Goal: Information Seeking & Learning: Learn about a topic

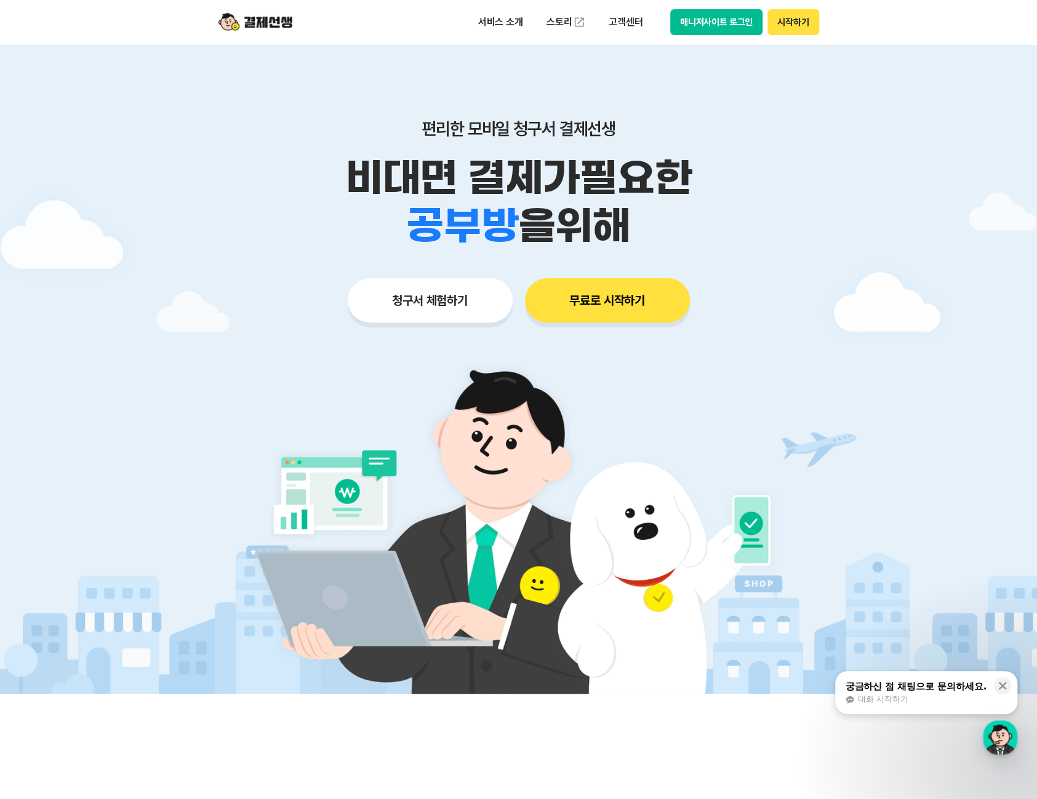
drag, startPoint x: 360, startPoint y: 179, endPoint x: 621, endPoint y: 233, distance: 266.7
click at [621, 233] on div "비대면 결제가 필요한 학원 공부방 호텔 쇼핑몰 병원 배달 보험사 항공사 골프장 을 위해" at bounding box center [519, 202] width 630 height 96
click at [621, 233] on span "을 위해" at bounding box center [574, 226] width 112 height 48
drag, startPoint x: 626, startPoint y: 234, endPoint x: 324, endPoint y: 160, distance: 310.6
click at [324, 160] on div "비대면 결제가 필요한 학원 공부방 호텔 쇼핑몰 병원 배달 보험사 항공사 골프장 을 위해" at bounding box center [519, 202] width 630 height 96
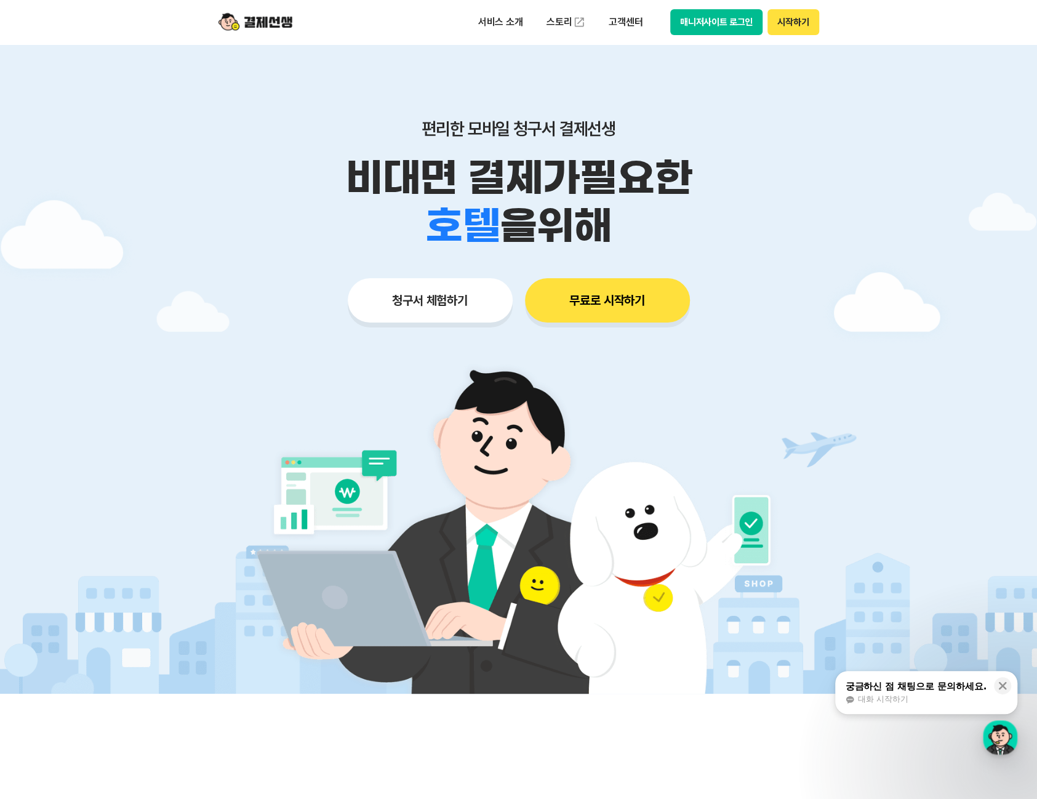
click at [324, 160] on p "비대면 결제가 필요한" at bounding box center [519, 178] width 630 height 48
drag, startPoint x: 342, startPoint y: 163, endPoint x: 629, endPoint y: 237, distance: 295.6
click at [629, 237] on div "비대면 결제가 필요한 학원 공부방 호텔 쇼핑몰 병원 배달 보험사 항공사 골프장 을 위해" at bounding box center [519, 202] width 630 height 96
click at [629, 237] on div "학원 공부방 호텔 쇼핑몰 병원 배달 보험사 항공사 골프장 을 위해" at bounding box center [519, 226] width 630 height 48
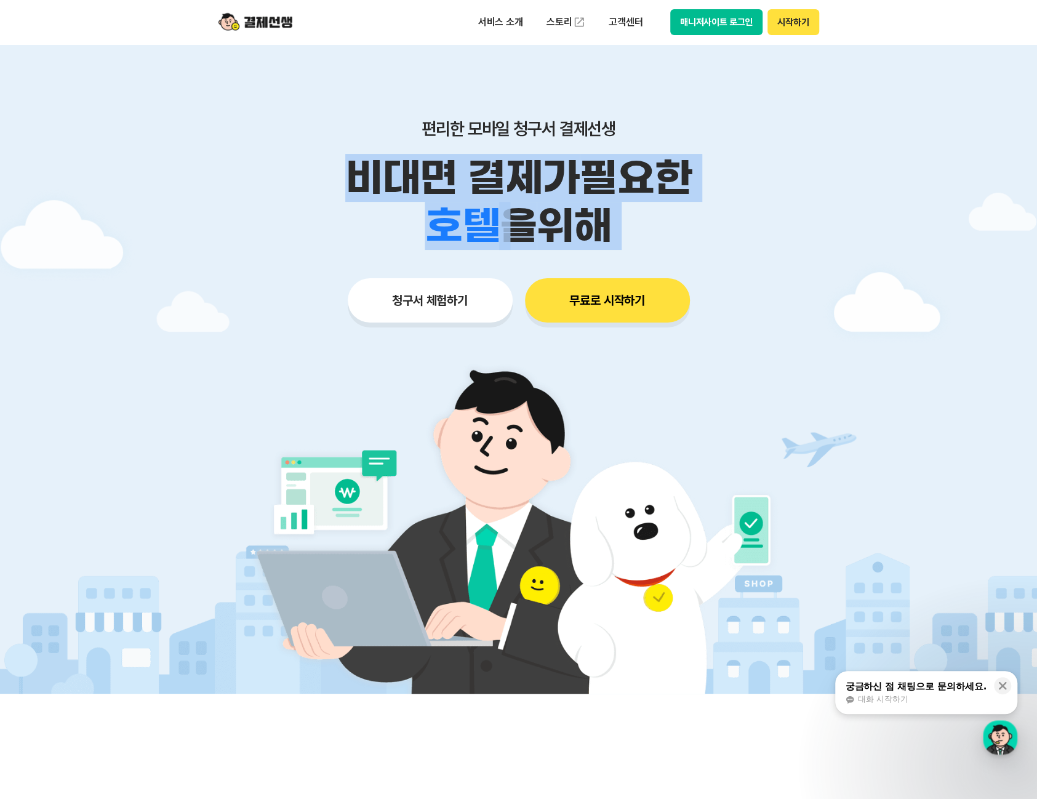
drag, startPoint x: 629, startPoint y: 237, endPoint x: 329, endPoint y: 165, distance: 308.3
click at [329, 165] on div "비대면 결제가 필요한 학원 공부방 호텔 쇼핑몰 병원 배달 보험사 항공사 골프장 을 위해" at bounding box center [519, 202] width 630 height 96
click at [329, 164] on p "비대면 결제가 필요한" at bounding box center [519, 178] width 630 height 48
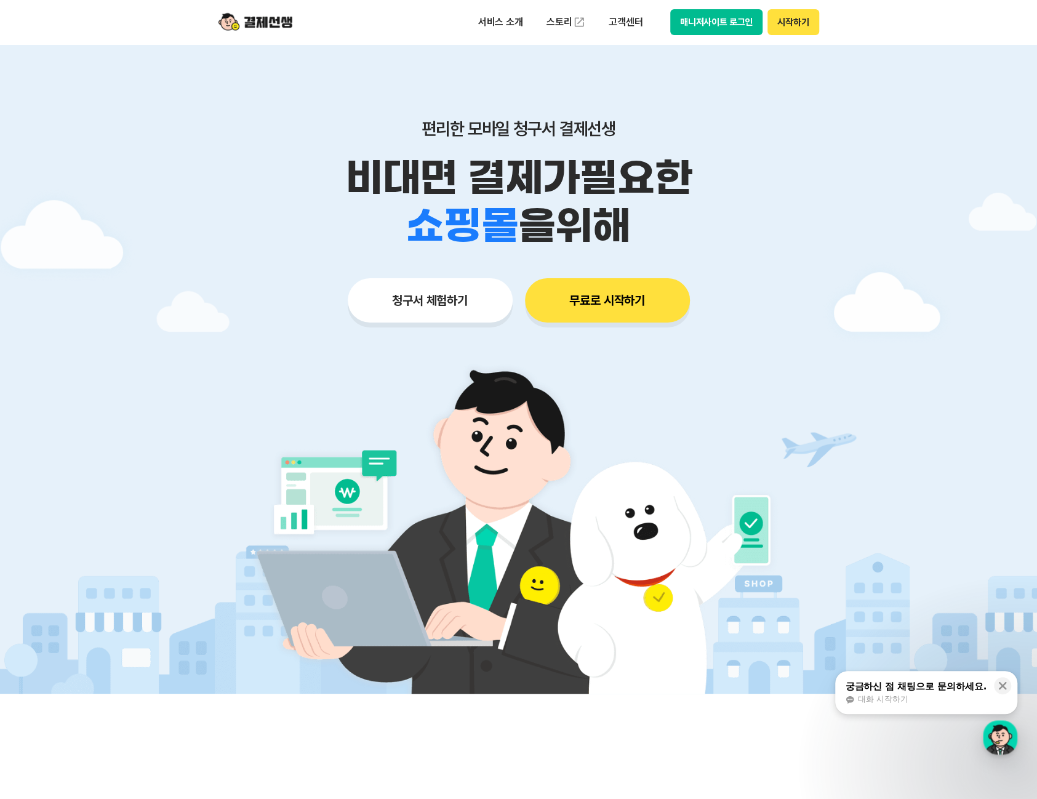
drag, startPoint x: 624, startPoint y: 226, endPoint x: 311, endPoint y: 164, distance: 319.3
click at [311, 164] on div "비대면 결제가 필요한 학원 공부방 호텔 쇼핑몰 병원 배달 보험사 항공사 골프장 을 위해" at bounding box center [519, 202] width 630 height 96
click at [698, 238] on div "학원 공부방 호텔 쇼핑몰 병원 배달 보험사 항공사 골프장 을 위해" at bounding box center [519, 226] width 630 height 48
drag, startPoint x: 662, startPoint y: 231, endPoint x: 377, endPoint y: 177, distance: 290.1
click at [263, 157] on div "비대면 결제가 필요한 학원 공부방 호텔 쇼핑몰 병원 배달 보험사 항공사 골프장 을 위해" at bounding box center [519, 202] width 630 height 96
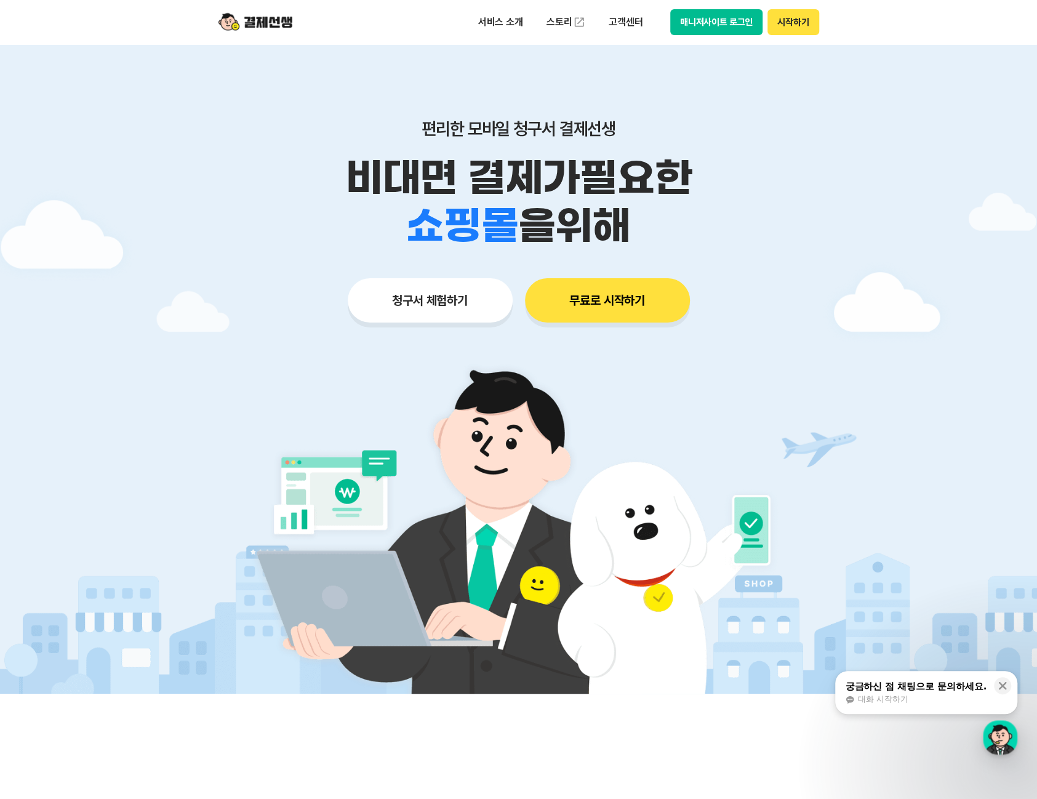
click at [713, 238] on div "학원 공부방 호텔 쇼핑몰 병원 배달 보험사 항공사 골프장 을 위해" at bounding box center [519, 226] width 630 height 48
